Goal: Task Accomplishment & Management: Use online tool/utility

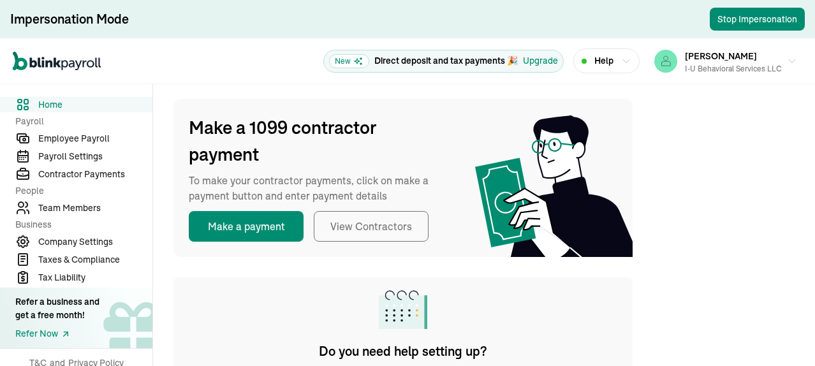
scroll to position [255, 0]
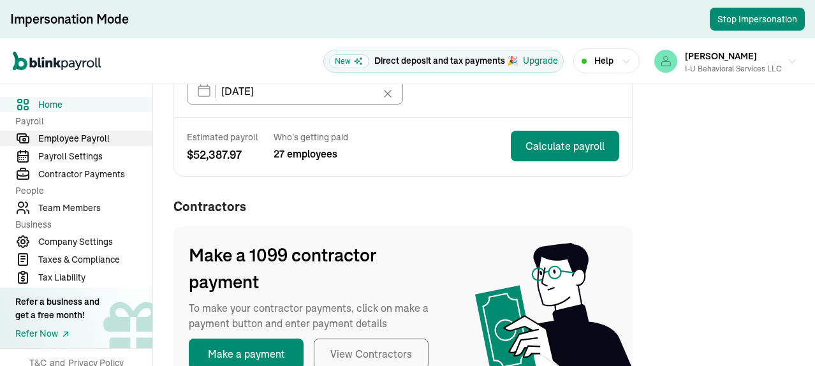
click at [64, 140] on span "Employee Payroll" at bounding box center [95, 138] width 114 height 13
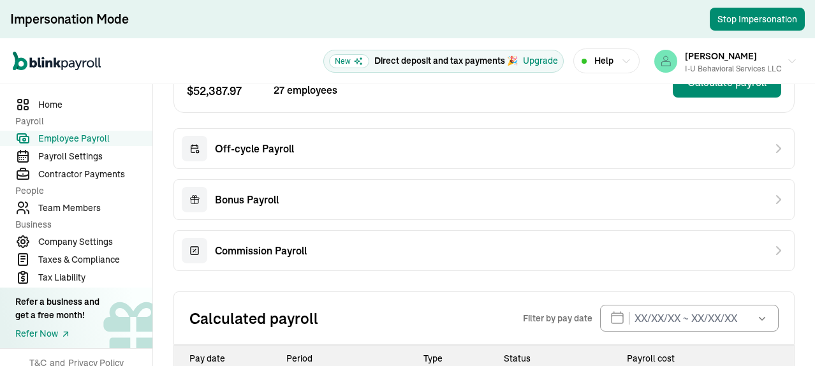
scroll to position [64, 0]
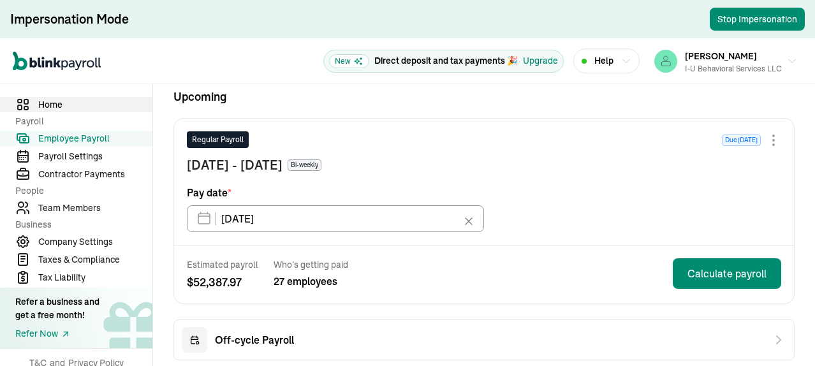
click at [65, 105] on span "Home" at bounding box center [95, 104] width 114 height 13
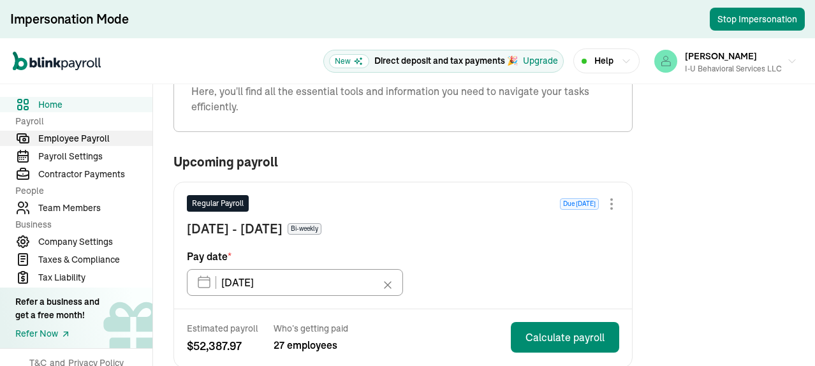
click at [95, 139] on span "Employee Payroll" at bounding box center [95, 138] width 114 height 13
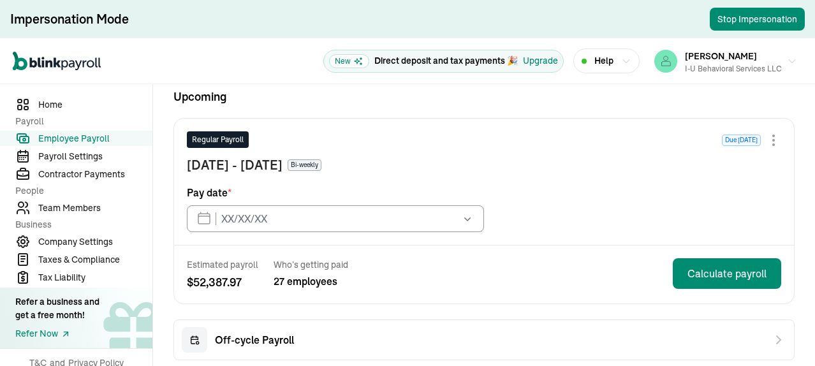
type input "[DATE]"
